Goal: Find specific page/section

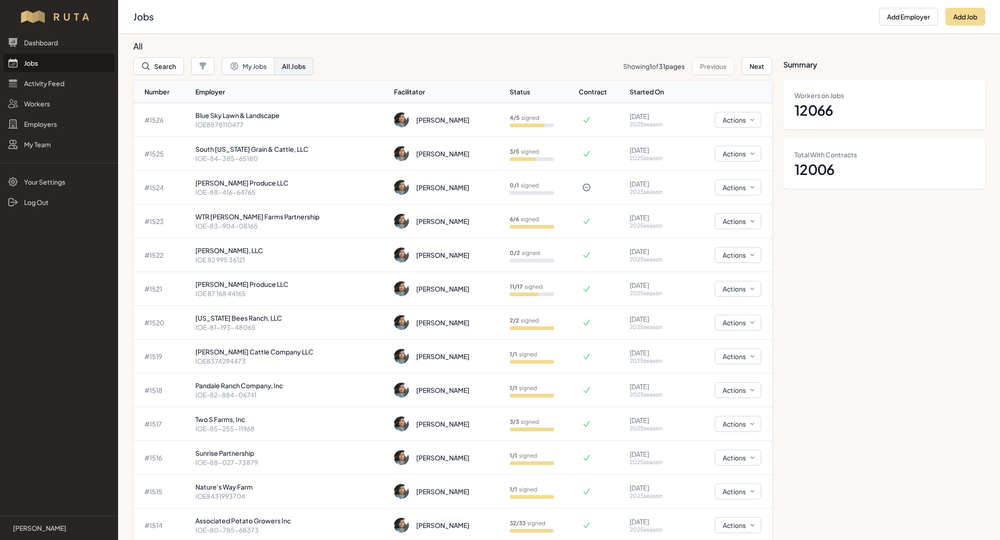
click at [56, 63] on link "Jobs" at bounding box center [59, 63] width 111 height 19
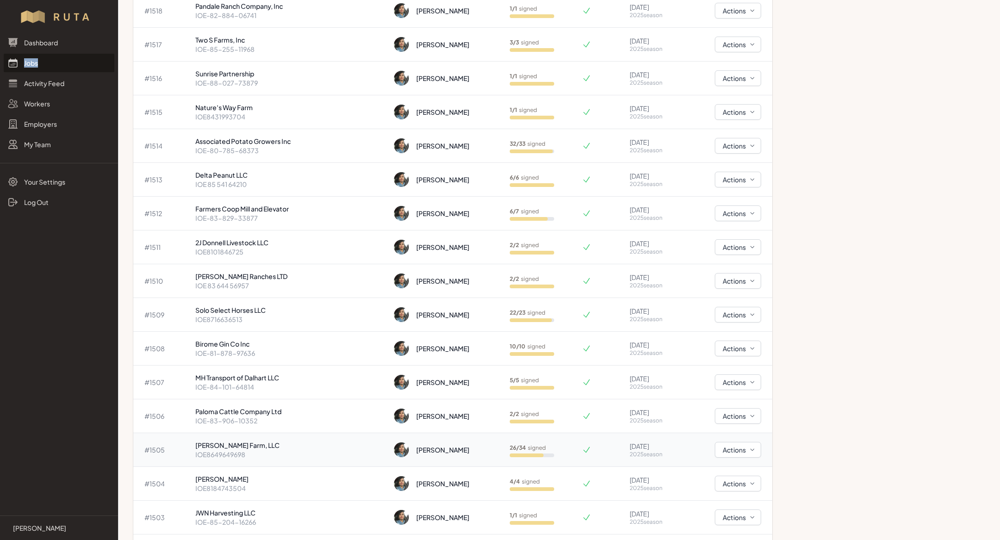
scroll to position [383, 0]
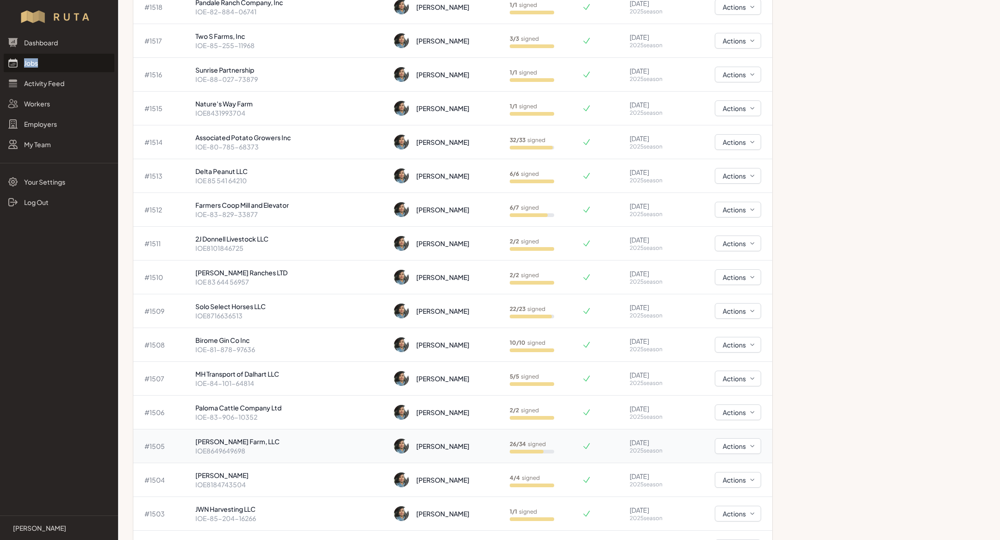
click at [219, 443] on p "[PERSON_NAME] Farm, LLC" at bounding box center [290, 441] width 191 height 9
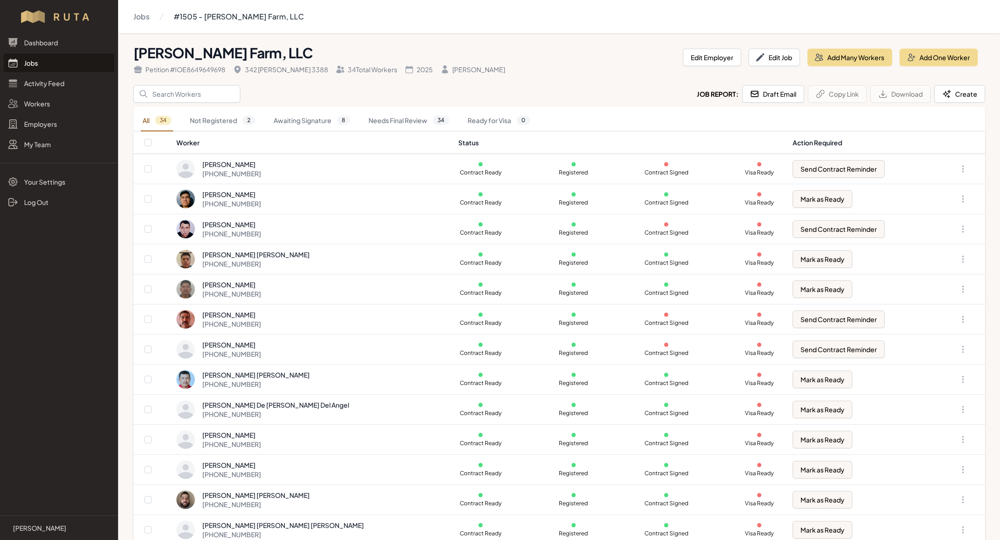
click at [39, 63] on link "Jobs" at bounding box center [59, 63] width 111 height 19
